Goal: Task Accomplishment & Management: Use online tool/utility

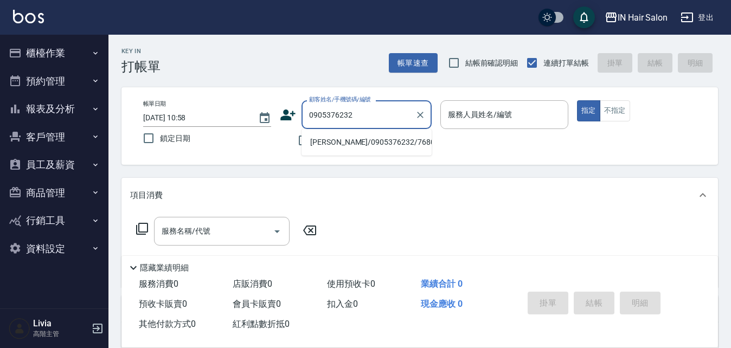
click at [313, 142] on li "[PERSON_NAME]/0905376232/768095" at bounding box center [367, 142] width 130 height 18
type input "[PERSON_NAME]/0905376232/768095"
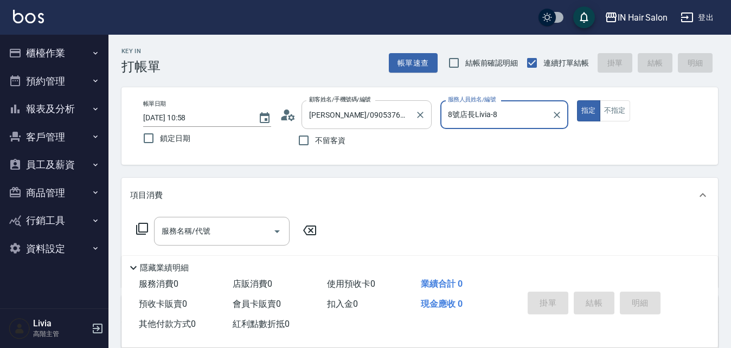
type input "8號店長Livia-8"
click at [143, 228] on icon at bounding box center [142, 228] width 13 height 13
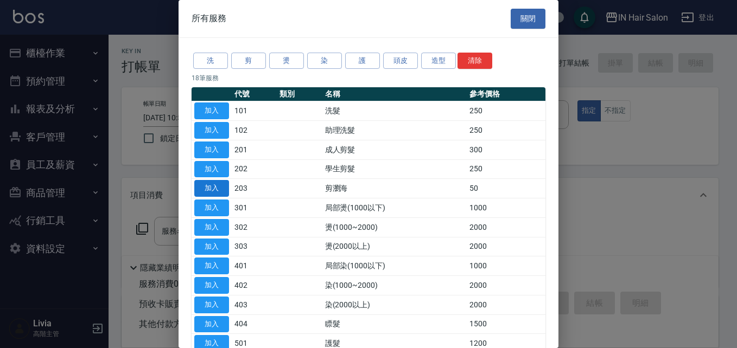
click at [214, 187] on button "加入" at bounding box center [211, 188] width 35 height 17
type input "剪瀏海(203)"
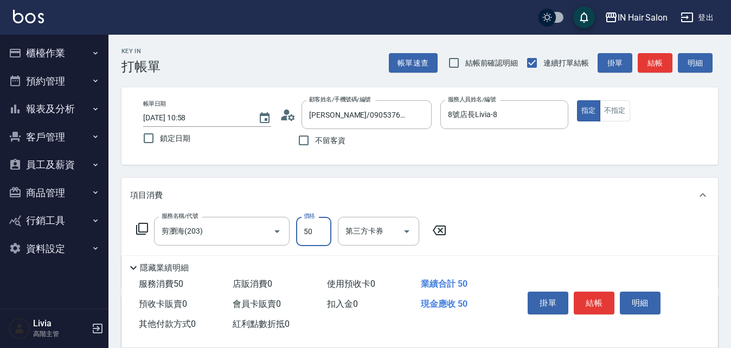
click at [313, 229] on input "50" at bounding box center [313, 231] width 35 height 29
type input "100"
click at [521, 226] on div "服務名稱/代號 剪瀏海(203) 服務名稱/代號 價格 100 價格 第三方卡券 第三方卡券" at bounding box center [420, 250] width 597 height 75
click at [594, 297] on button "結帳" at bounding box center [594, 303] width 41 height 23
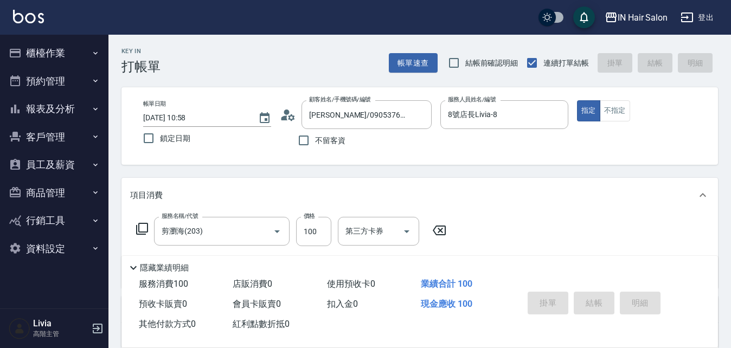
type input "[DATE] 12:02"
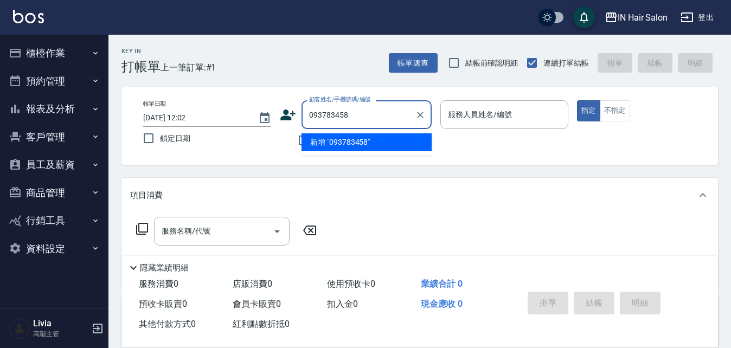
type input "0937834589"
click at [421, 114] on icon "Clear" at bounding box center [420, 115] width 11 height 11
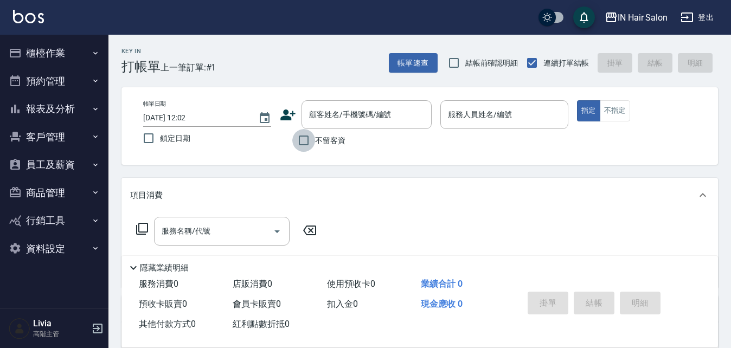
click at [304, 139] on input "不留客資" at bounding box center [303, 140] width 23 height 23
checkbox input "true"
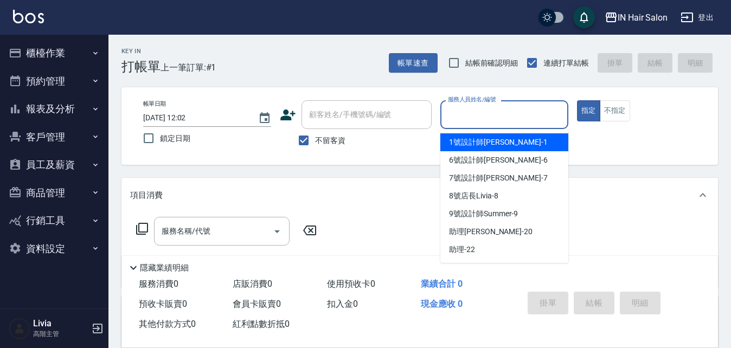
click at [472, 116] on input "服務人員姓名/編號" at bounding box center [504, 114] width 118 height 19
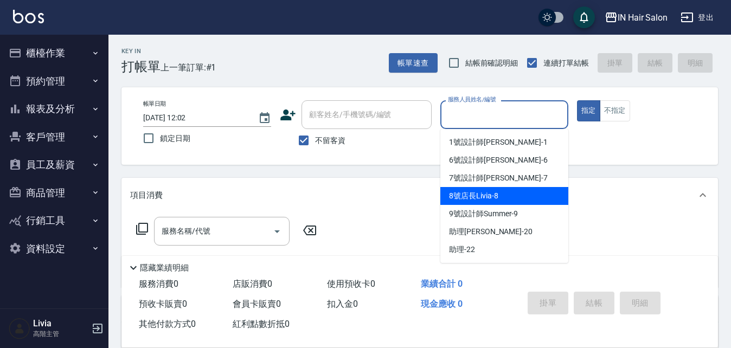
drag, startPoint x: 463, startPoint y: 198, endPoint x: 500, endPoint y: 148, distance: 62.1
click at [463, 198] on span "8號店長Livia -8" at bounding box center [473, 195] width 49 height 11
type input "8號店長Livia-8"
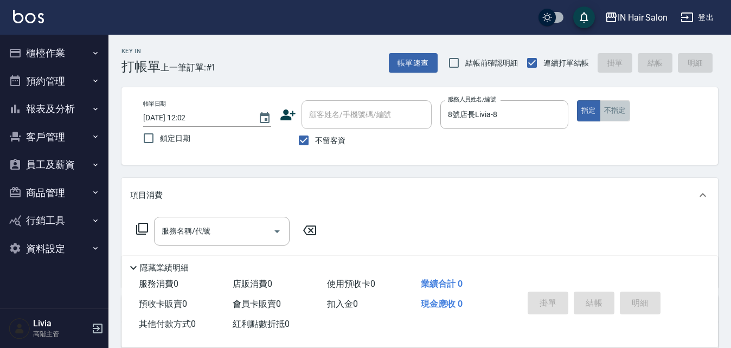
click at [610, 105] on button "不指定" at bounding box center [615, 110] width 30 height 21
click at [143, 227] on icon at bounding box center [142, 228] width 13 height 13
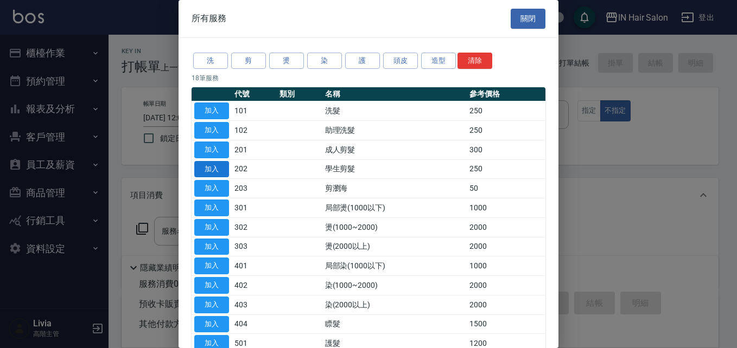
click at [215, 169] on button "加入" at bounding box center [211, 169] width 35 height 17
type input "學生剪髮(202)"
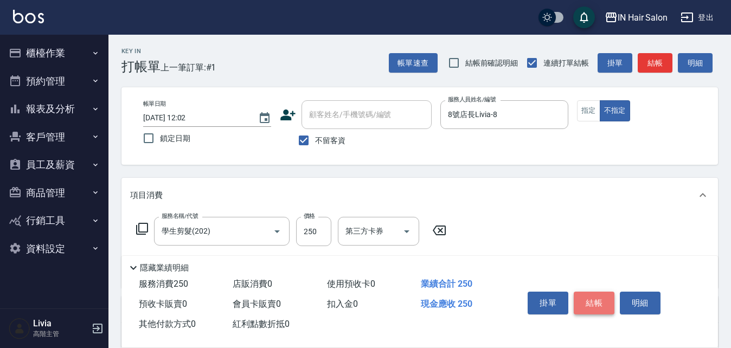
click at [600, 295] on button "結帳" at bounding box center [594, 303] width 41 height 23
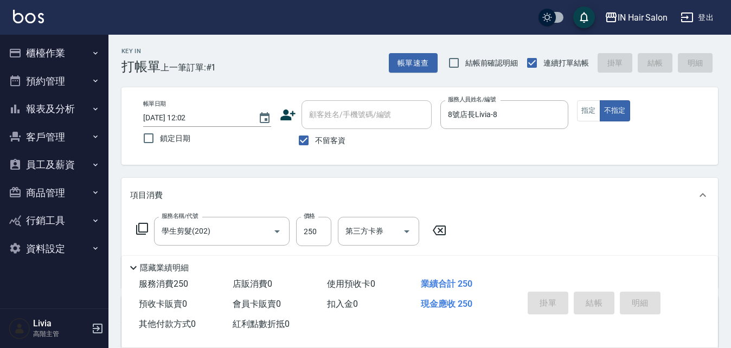
type input "[DATE] 12:03"
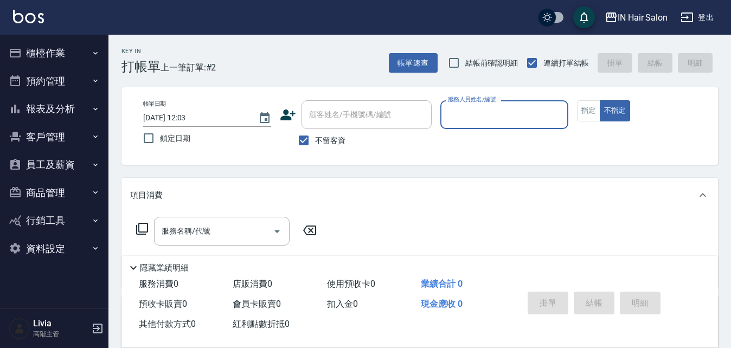
click at [495, 117] on input "服務人員姓名/編號" at bounding box center [504, 114] width 118 height 19
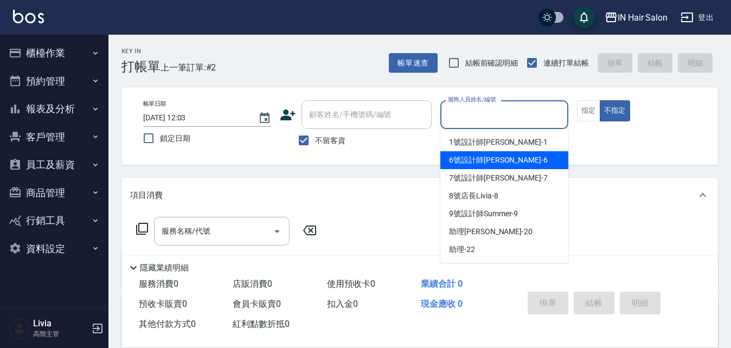
click at [485, 161] on span "6號設計師[PERSON_NAME] -6" at bounding box center [498, 160] width 99 height 11
type input "6號設計師[PERSON_NAME]-6"
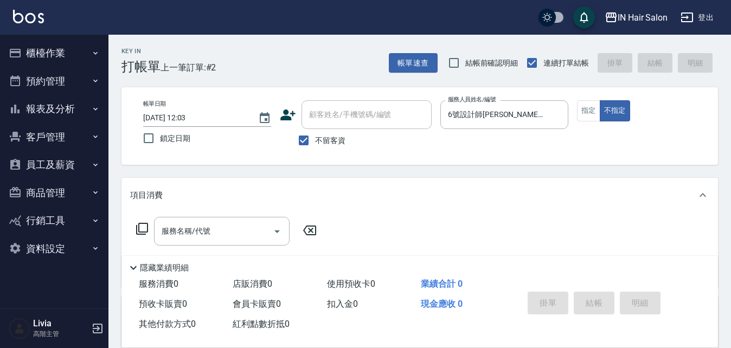
click at [145, 228] on icon at bounding box center [142, 228] width 13 height 13
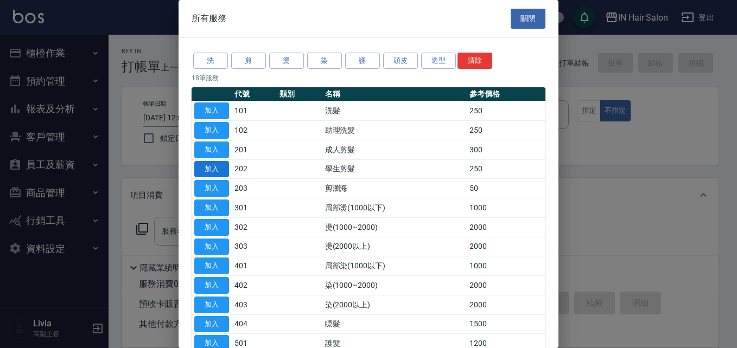
click at [219, 169] on button "加入" at bounding box center [211, 169] width 35 height 17
type input "學生剪髮(202)"
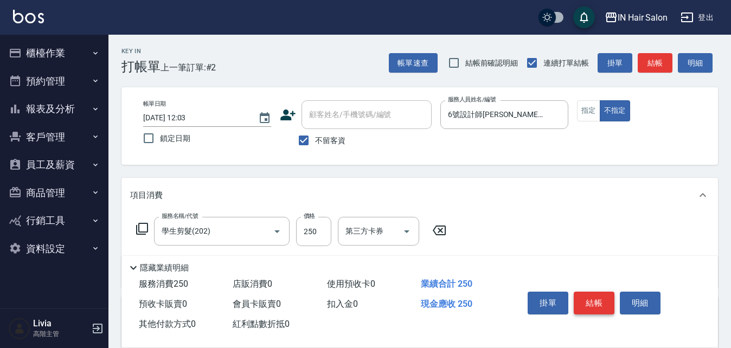
click at [597, 294] on button "結帳" at bounding box center [594, 303] width 41 height 23
